Goal: Book appointment/travel/reservation

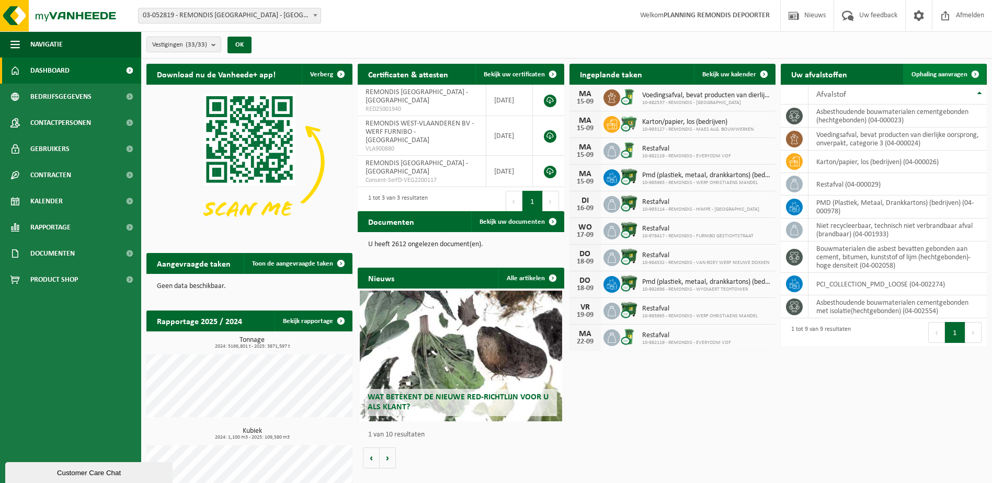
click at [956, 71] on span "Ophaling aanvragen" at bounding box center [939, 74] width 56 height 7
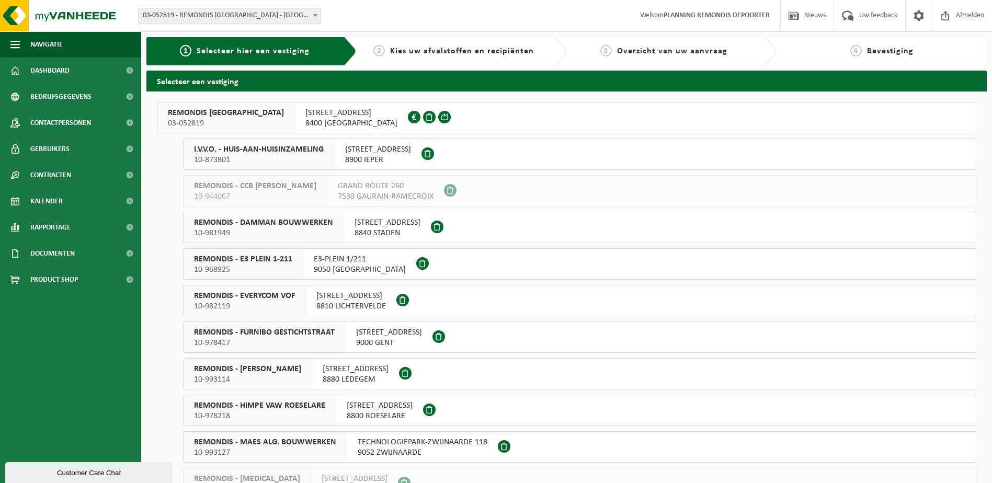
click at [273, 143] on div "I.V.V.O. - HUIS-AAN-HUISINZAMELING 10-873801" at bounding box center [258, 154] width 151 height 30
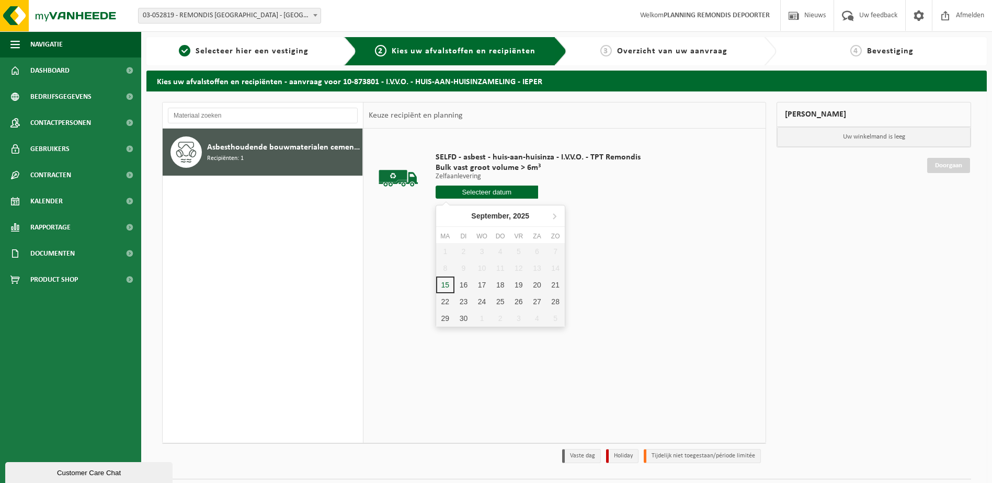
click at [488, 191] on input "text" at bounding box center [486, 192] width 102 height 13
click at [462, 283] on div "16" at bounding box center [463, 285] width 18 height 17
type input "Van 2025-09-16"
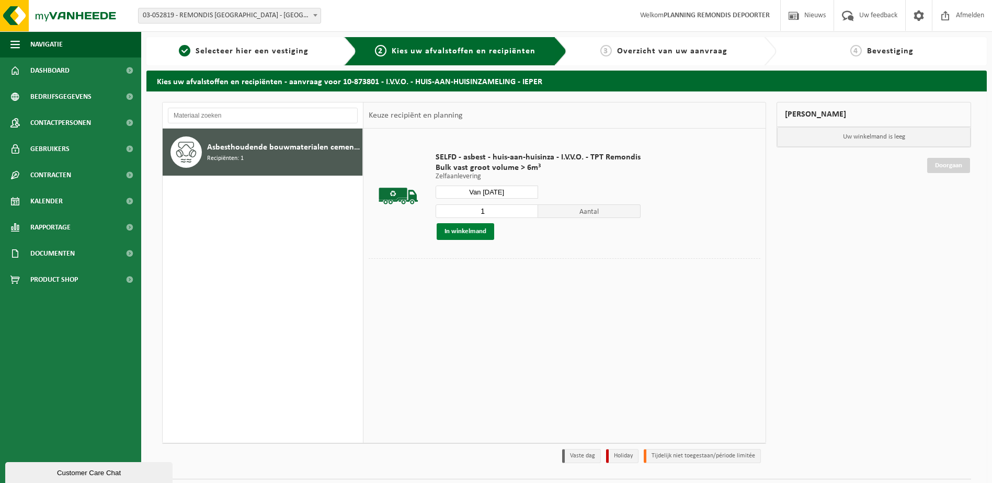
click at [473, 224] on button "In winkelmand" at bounding box center [466, 231] width 58 height 17
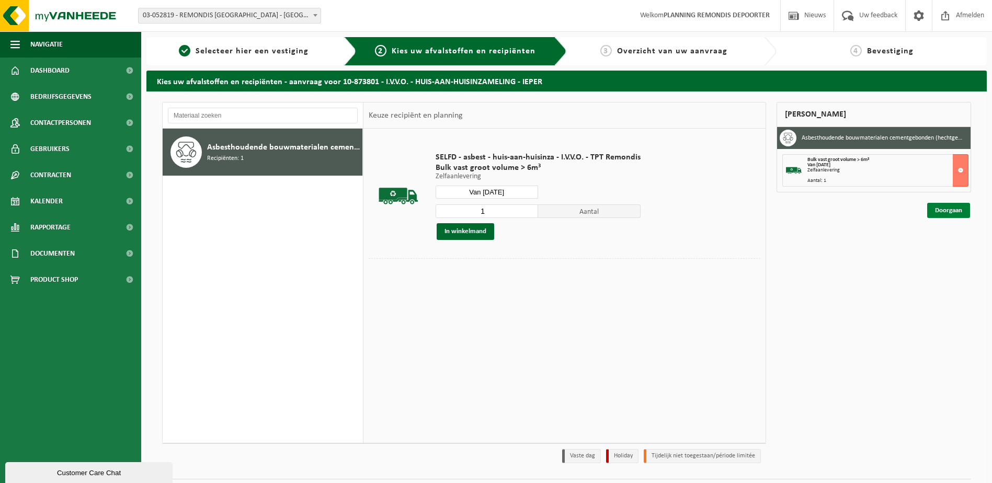
click at [958, 213] on link "Doorgaan" at bounding box center [948, 210] width 43 height 15
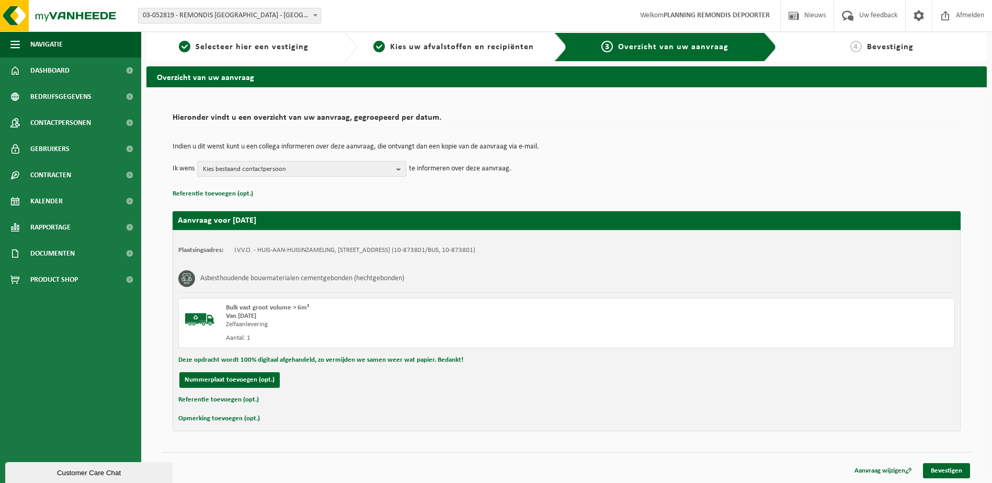
scroll to position [5, 0]
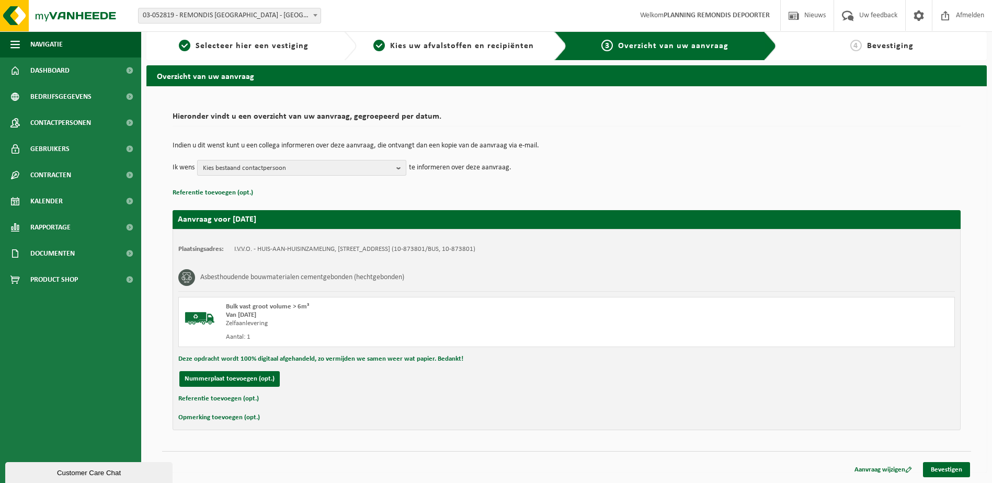
click at [387, 170] on span "Kies bestaand contactpersoon" at bounding box center [297, 168] width 189 height 16
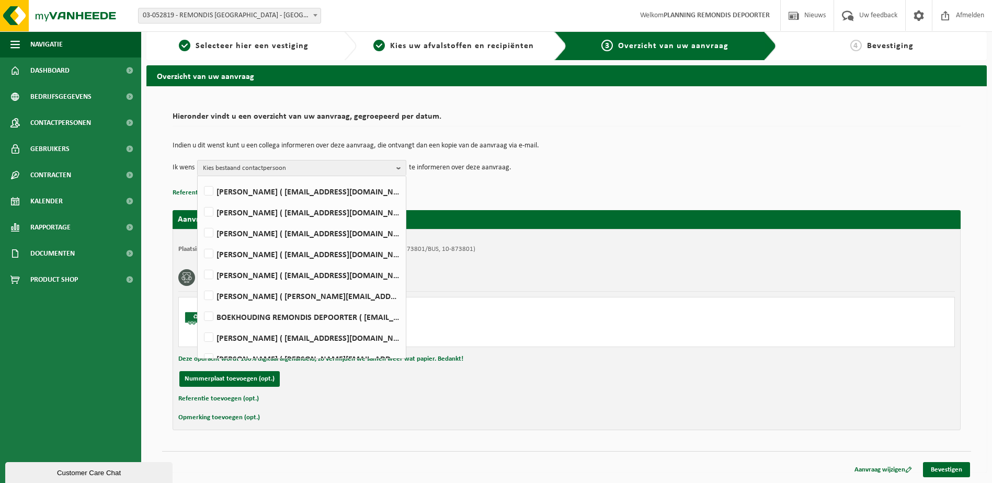
scroll to position [0, 0]
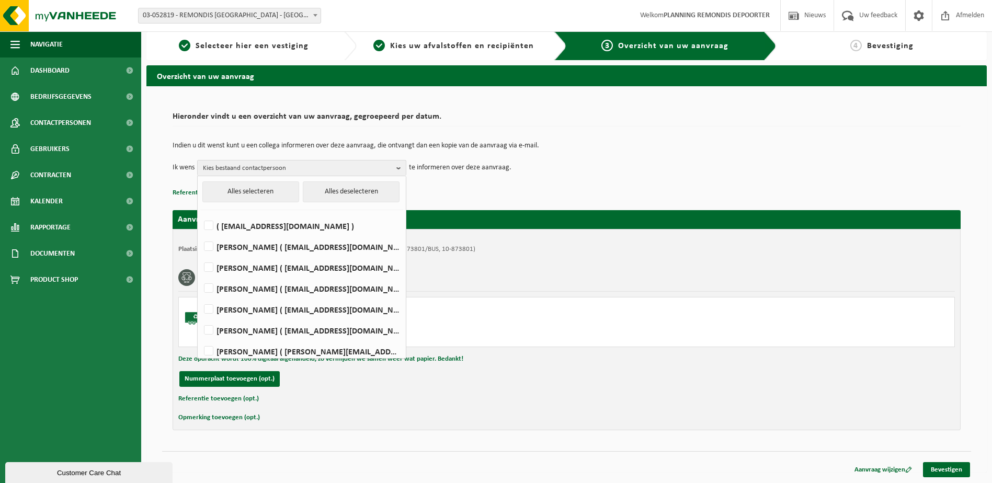
click at [589, 196] on p "Referentie toevoegen (opt.)" at bounding box center [567, 193] width 788 height 14
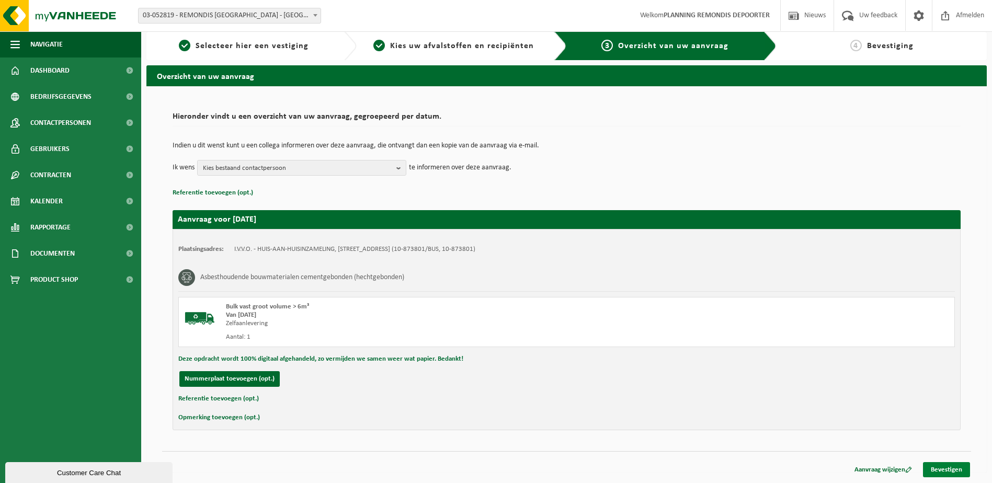
click at [962, 466] on link "Bevestigen" at bounding box center [946, 469] width 47 height 15
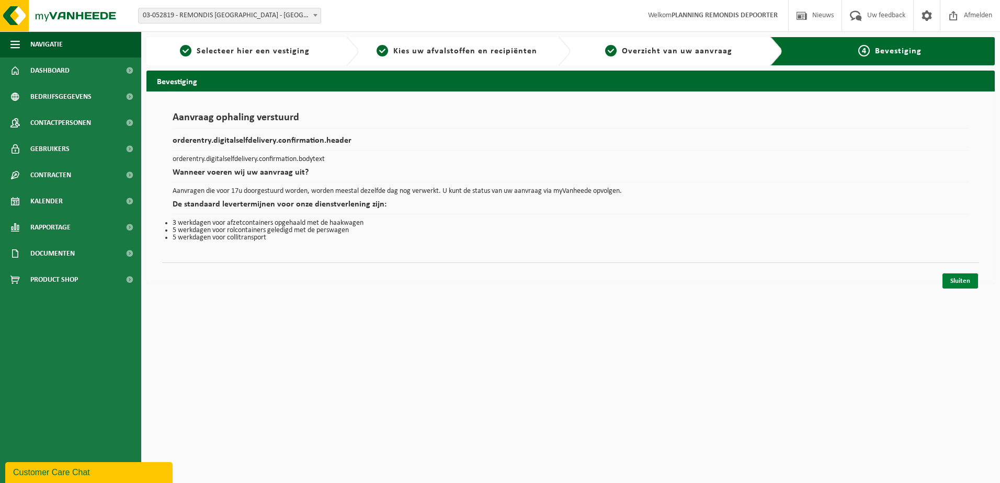
click at [970, 281] on link "Sluiten" at bounding box center [960, 280] width 36 height 15
